Goal: Information Seeking & Learning: Learn about a topic

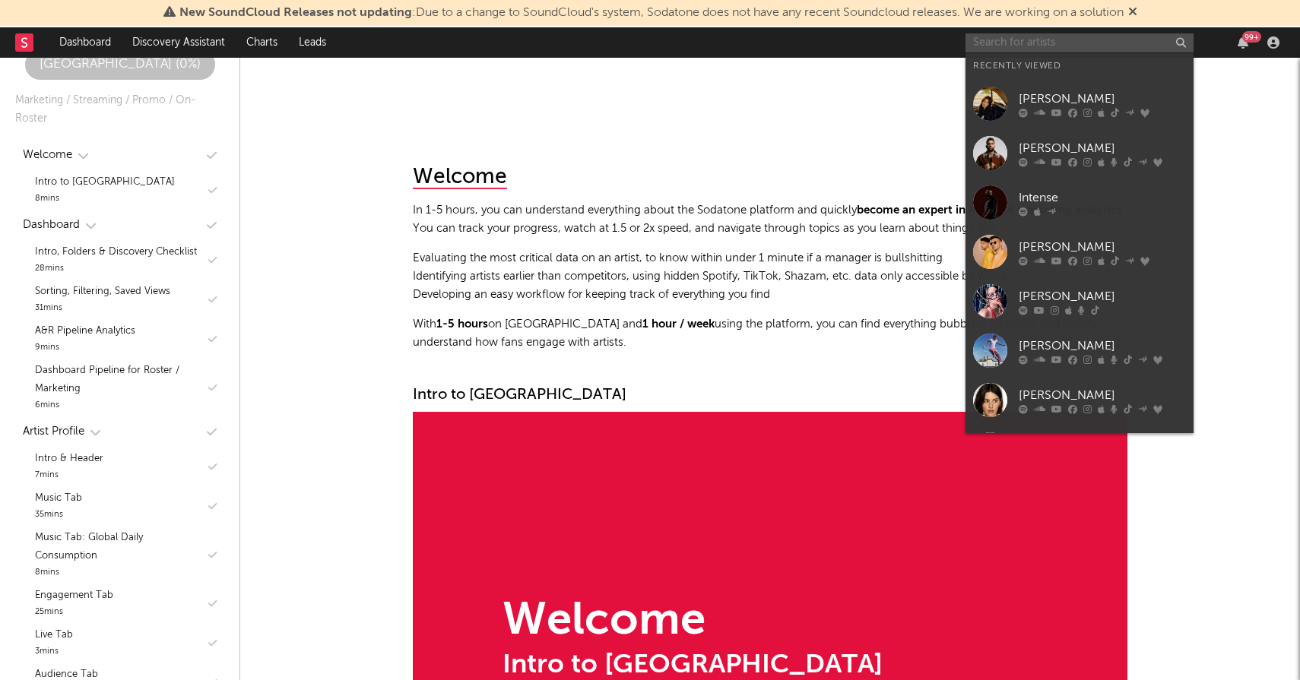
click at [1035, 46] on input "text" at bounding box center [1079, 42] width 228 height 19
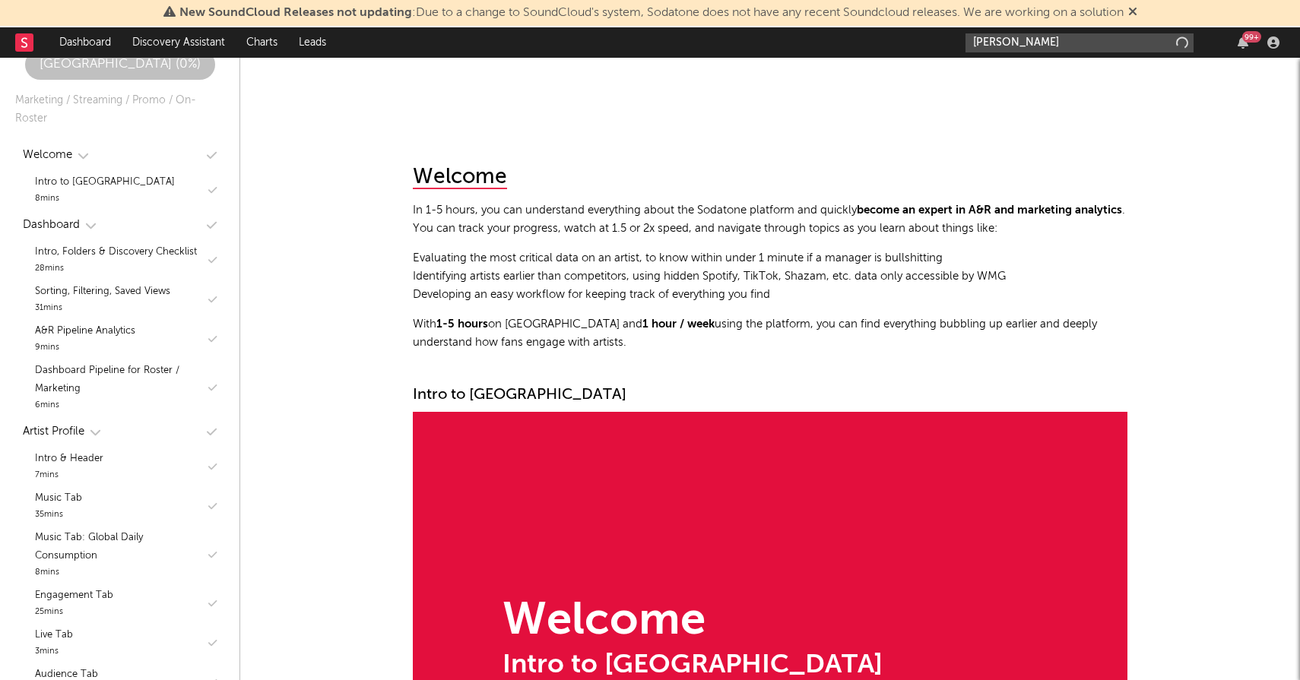
type input "[PERSON_NAME]"
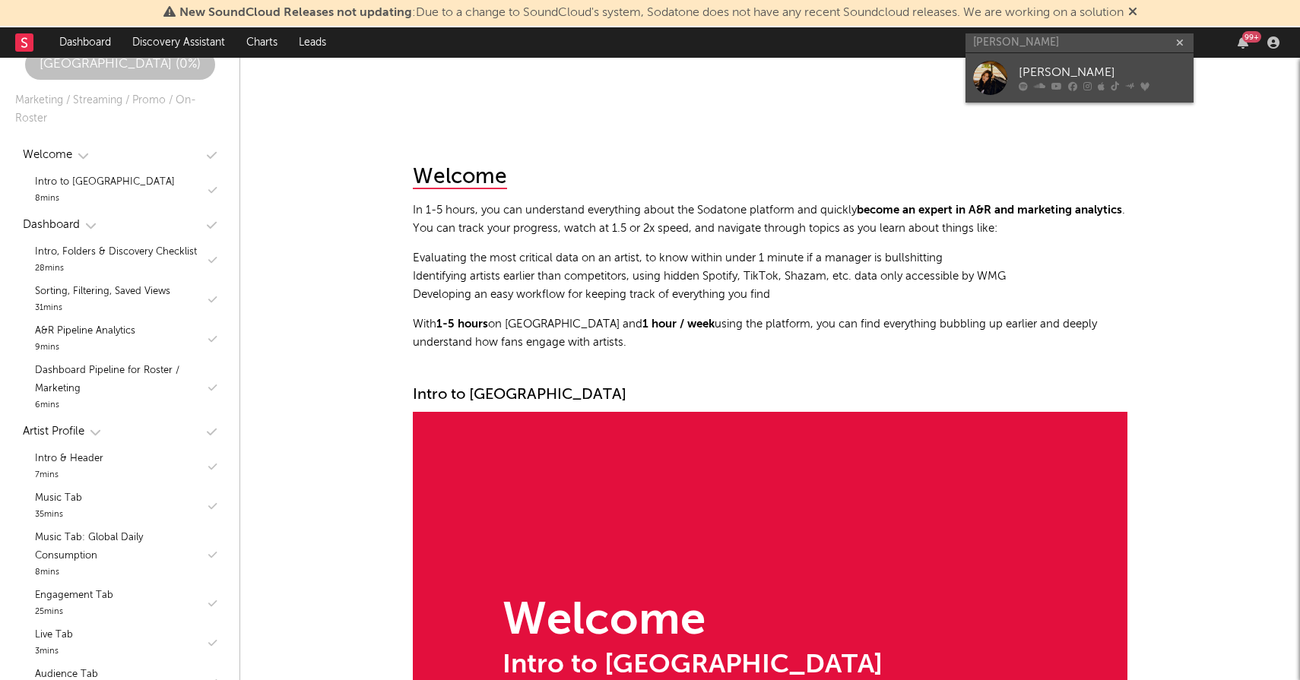
click at [1027, 66] on div "[PERSON_NAME]" at bounding box center [1101, 73] width 167 height 18
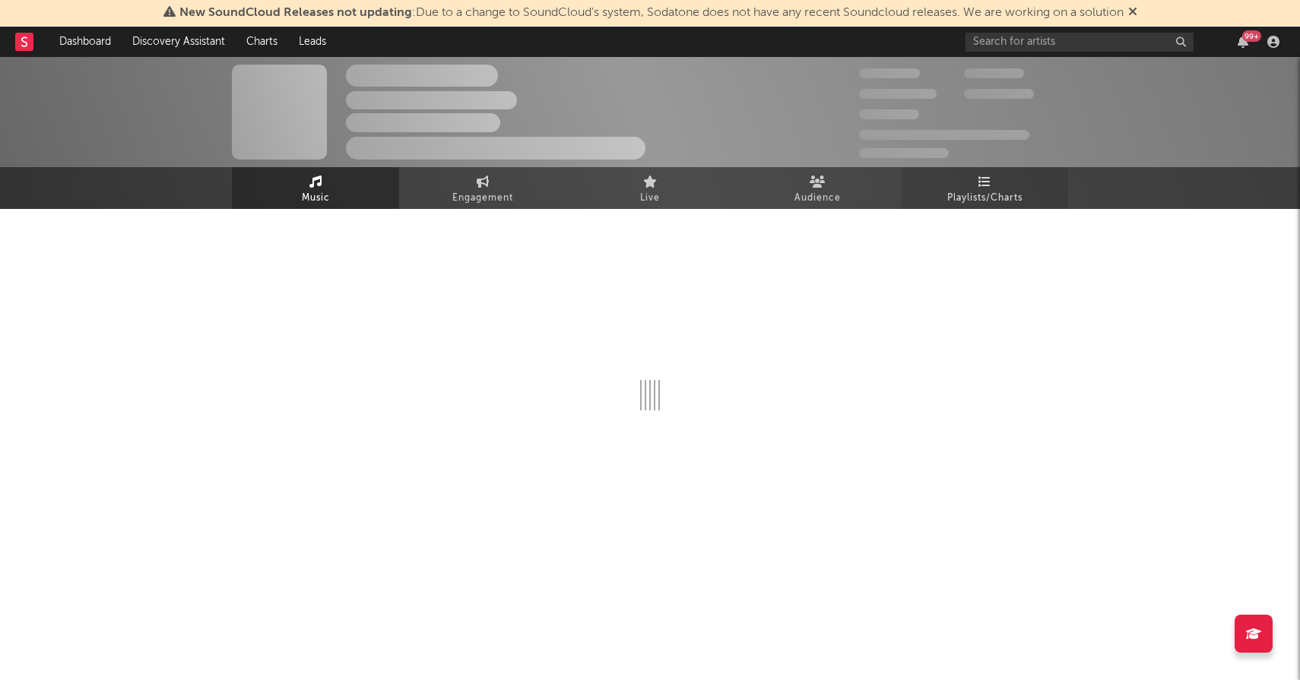
click at [968, 201] on span "Playlists/Charts" at bounding box center [984, 198] width 75 height 18
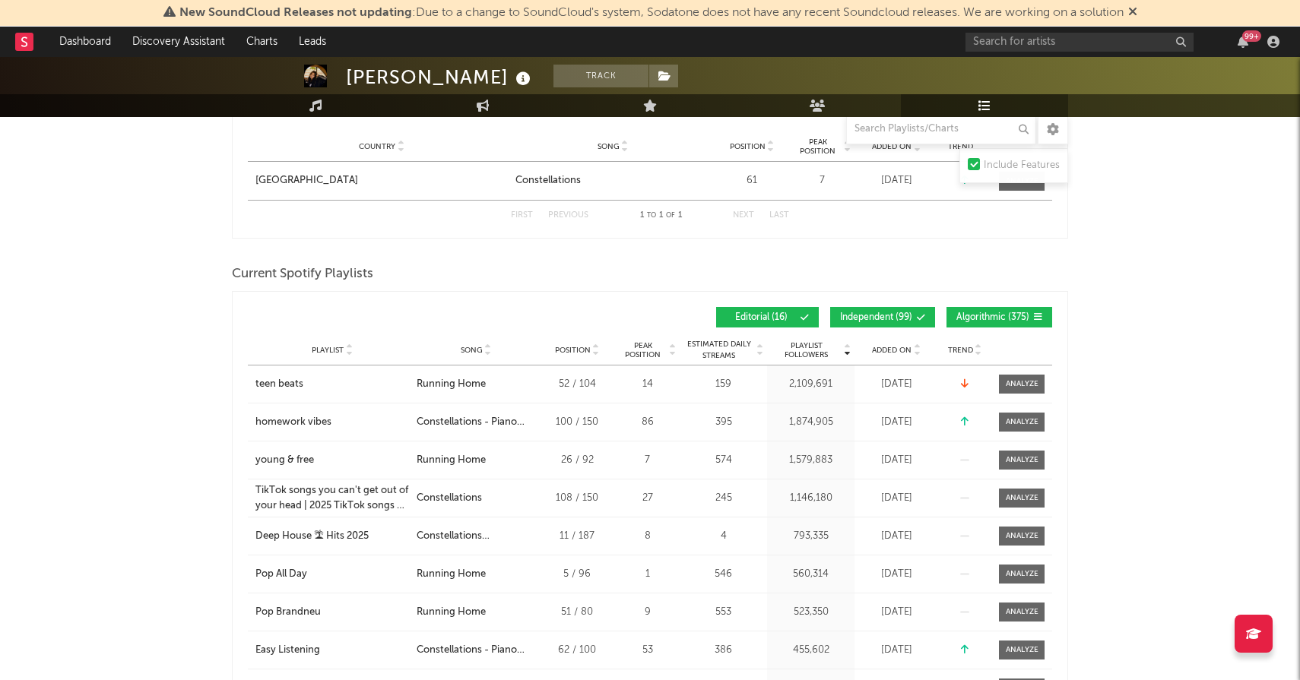
scroll to position [480, 0]
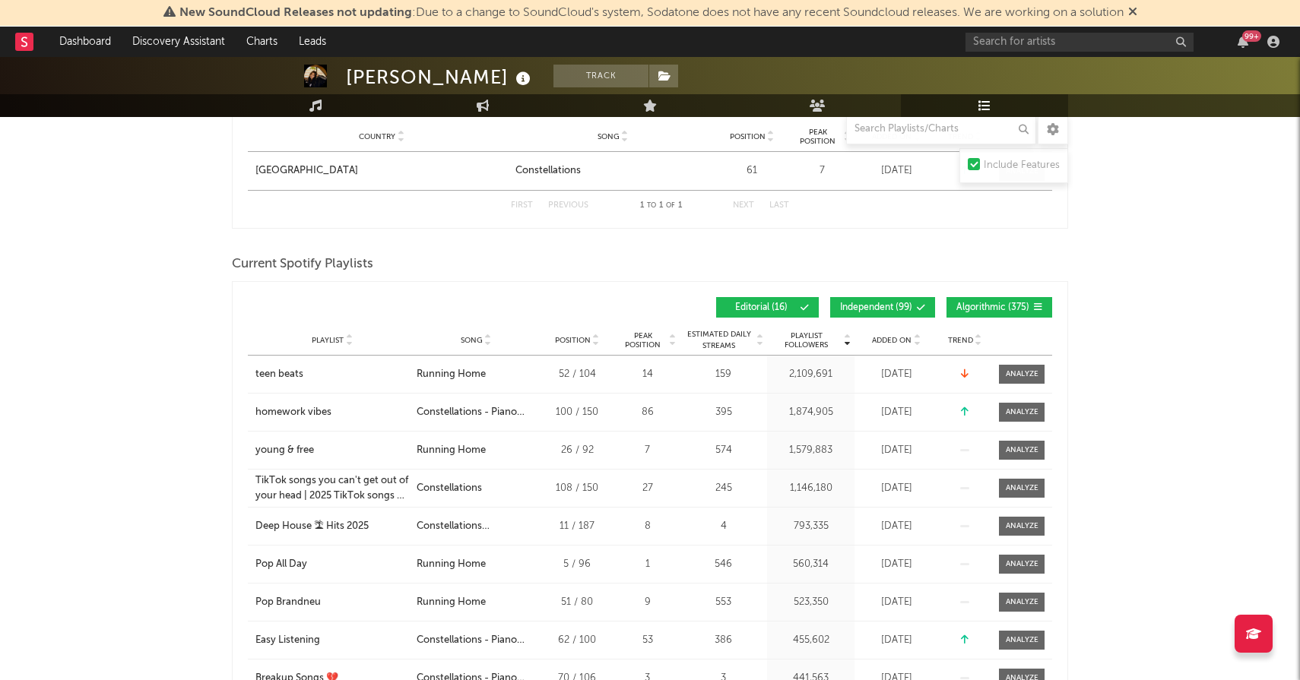
click at [987, 303] on span "Algorithmic ( 375 )" at bounding box center [992, 307] width 73 height 9
click at [966, 304] on span "Algorithmic ( 375 )" at bounding box center [992, 307] width 73 height 9
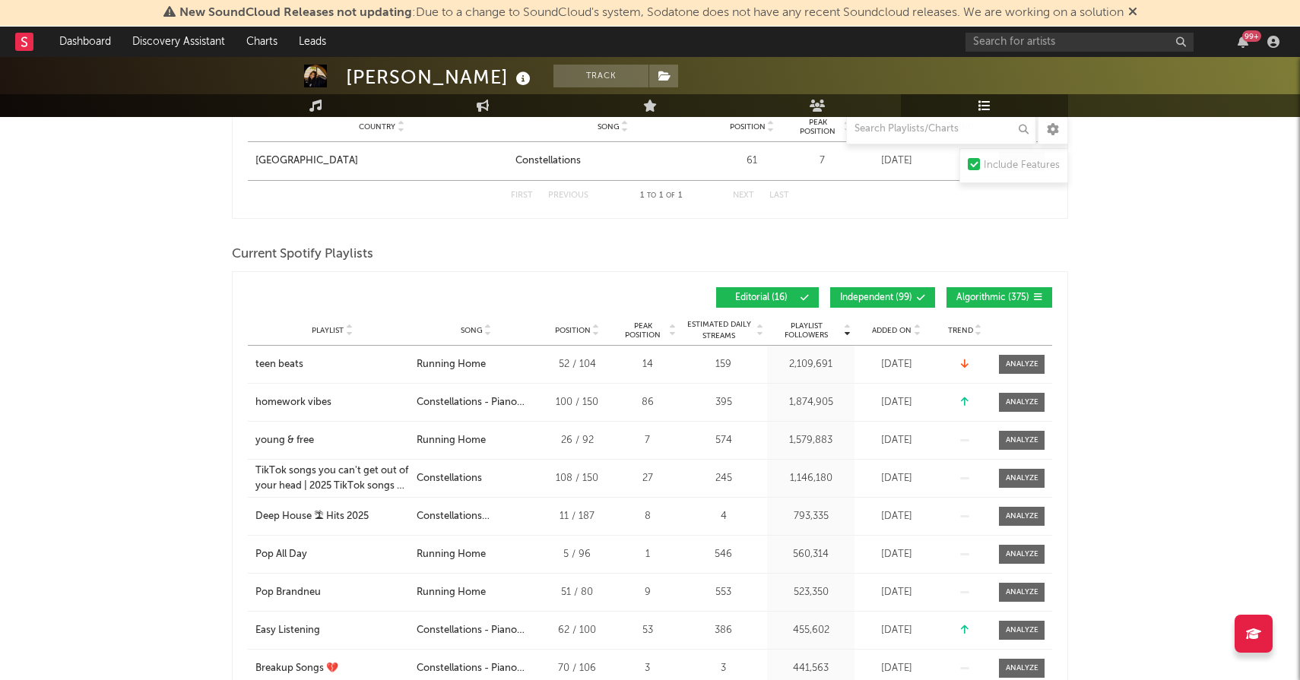
scroll to position [491, 0]
click at [958, 287] on button "Algorithmic ( 375 )" at bounding box center [999, 297] width 106 height 21
click at [888, 286] on div "Playlist Followers Playlist Song Position Peak Position Playlist Followers Adde…" at bounding box center [650, 297] width 804 height 36
click at [872, 297] on span "Independent ( 99 )" at bounding box center [876, 297] width 72 height 9
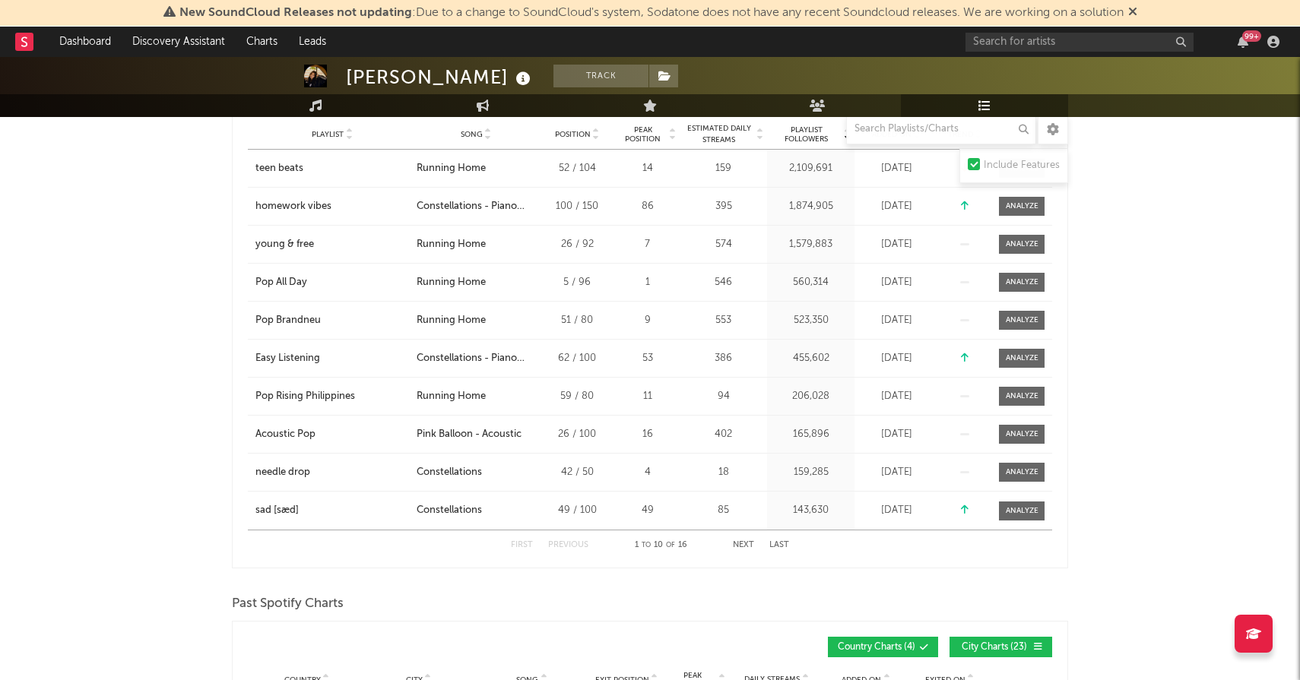
scroll to position [738, 0]
